Goal: Task Accomplishment & Management: Use online tool/utility

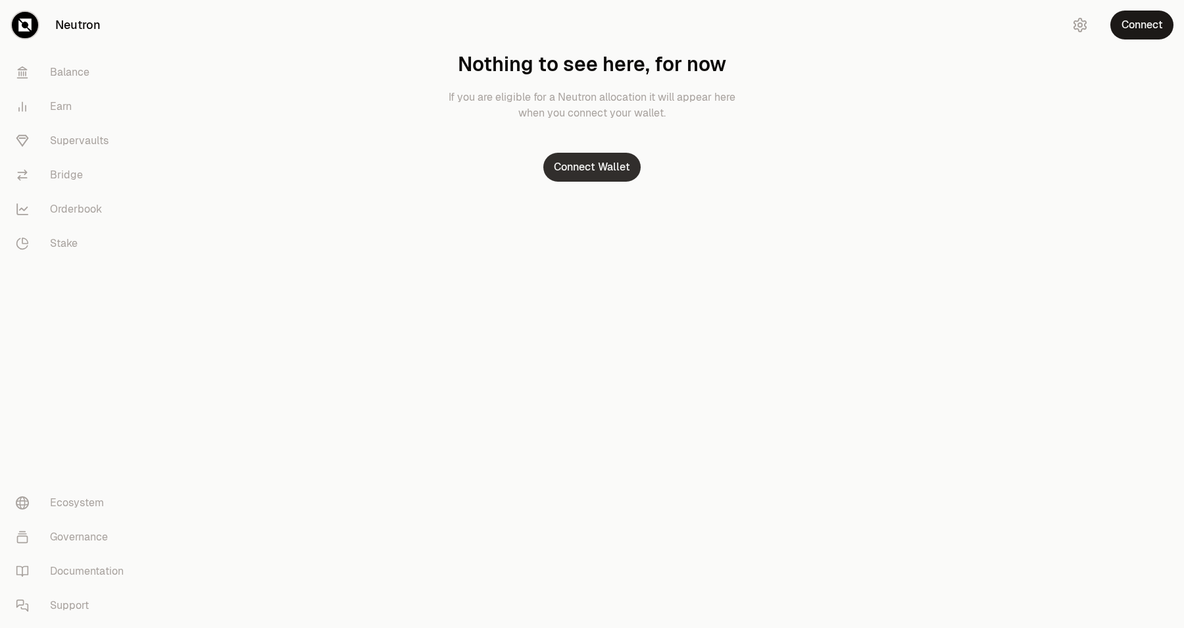
click at [601, 163] on button "Connect Wallet" at bounding box center [591, 167] width 97 height 29
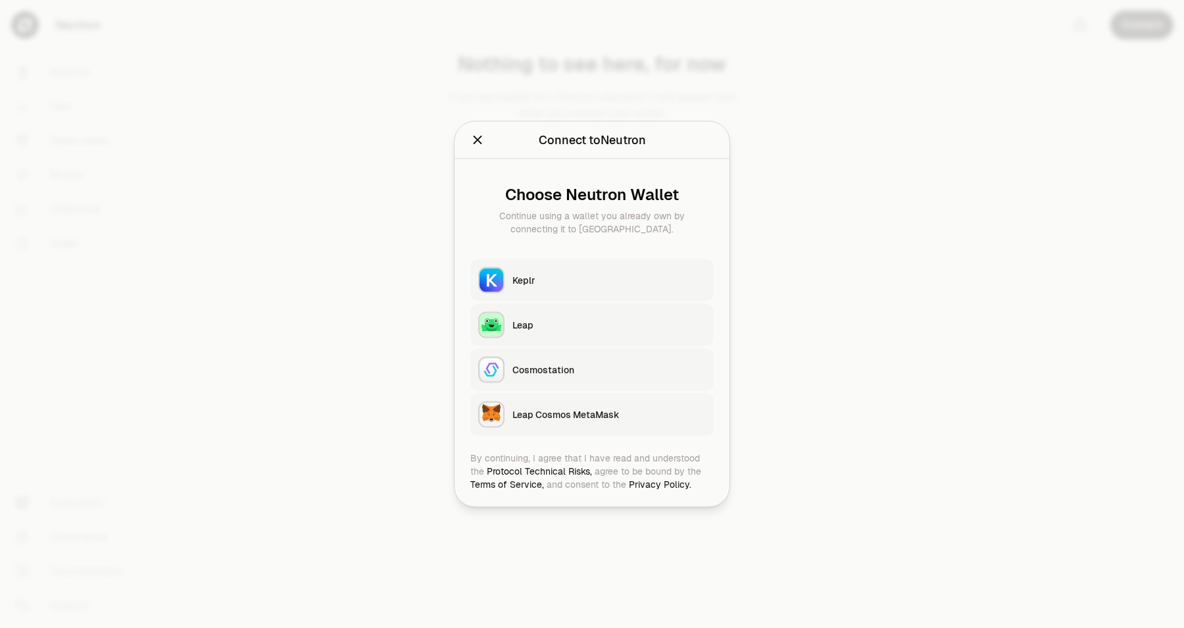
click at [546, 282] on div "Keplr" at bounding box center [609, 280] width 193 height 13
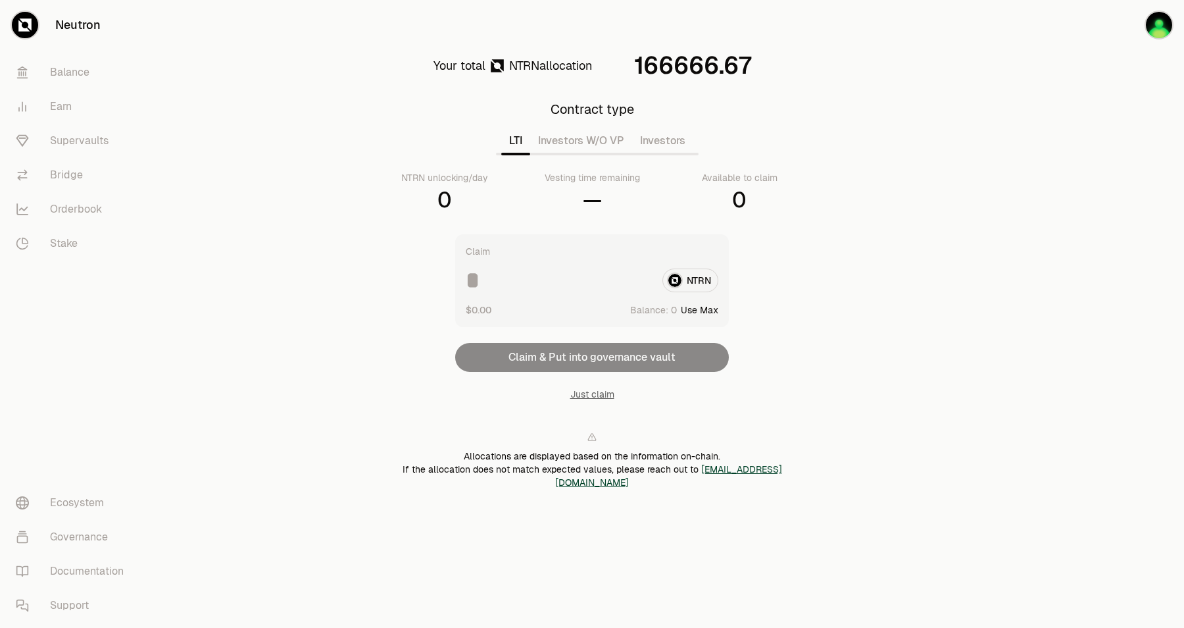
click at [575, 152] on button "Investors W/O VP" at bounding box center [581, 141] width 102 height 26
click at [649, 144] on button "Investors" at bounding box center [662, 141] width 61 height 26
click at [699, 306] on button "Use Max" at bounding box center [700, 309] width 38 height 13
type input "**********"
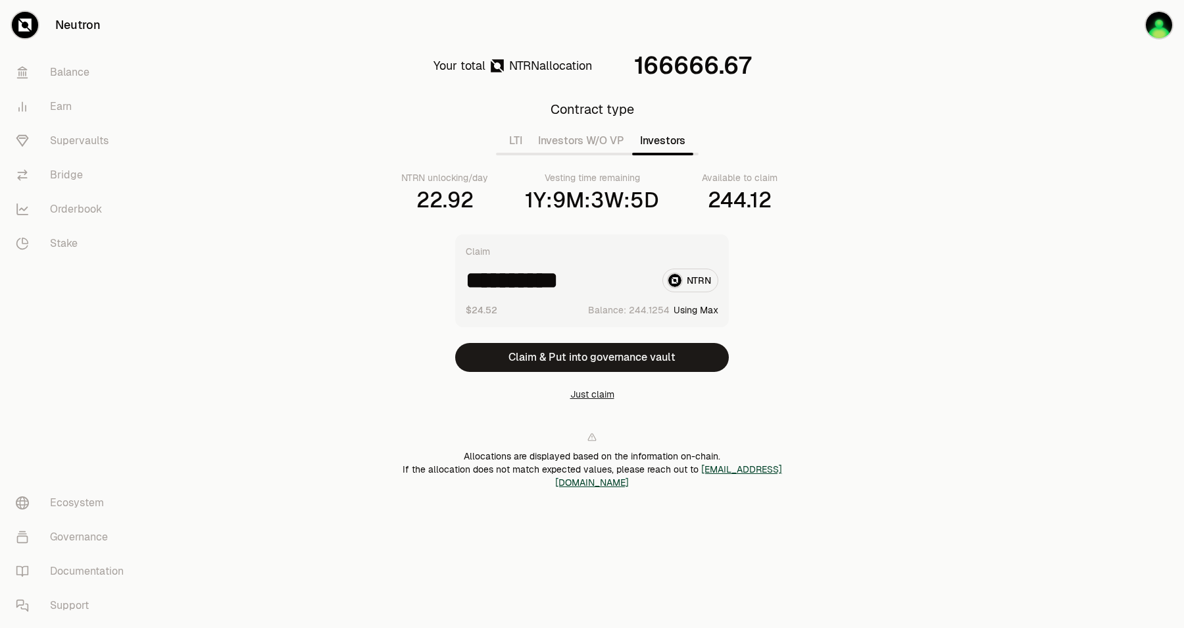
click at [597, 389] on button "Just claim" at bounding box center [592, 394] width 44 height 13
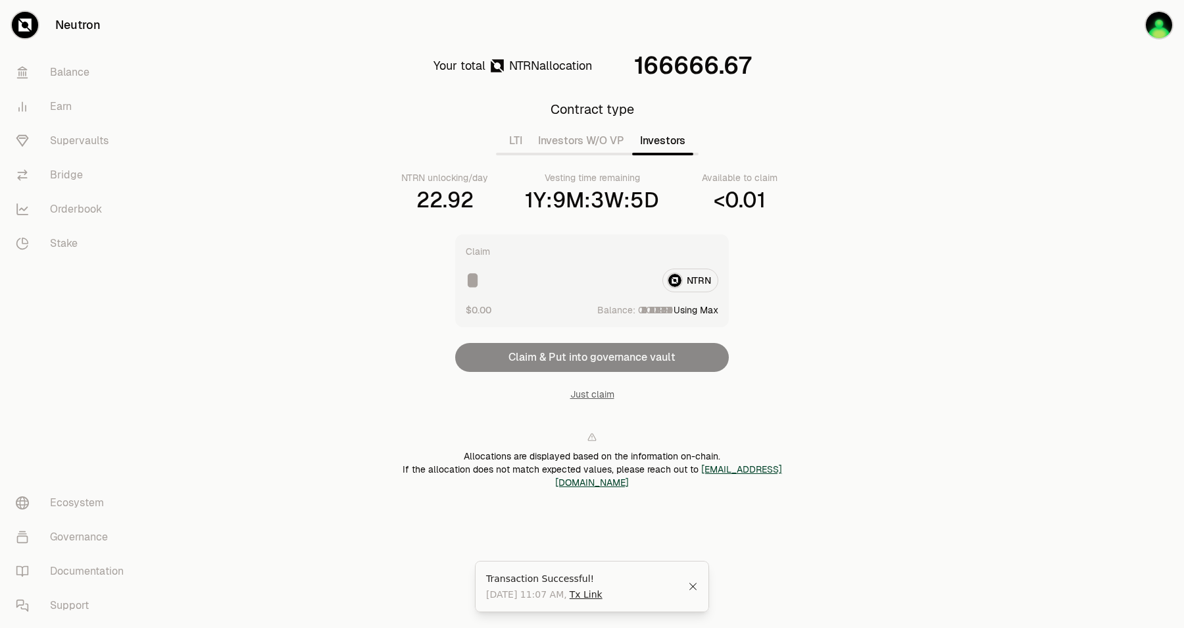
click at [576, 140] on button "Investors W/O VP" at bounding box center [581, 141] width 102 height 26
click at [694, 306] on button "Use Max" at bounding box center [700, 309] width 38 height 13
type input "**********"
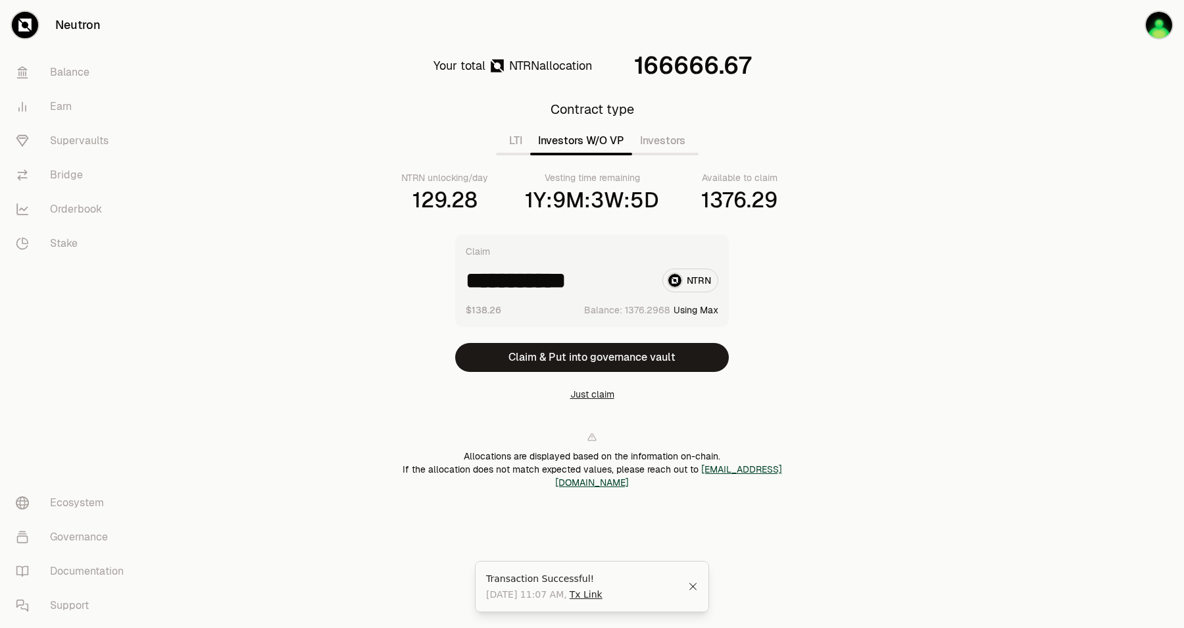
click at [586, 393] on button "Just claim" at bounding box center [592, 394] width 44 height 13
